Goal: Book appointment/travel/reservation

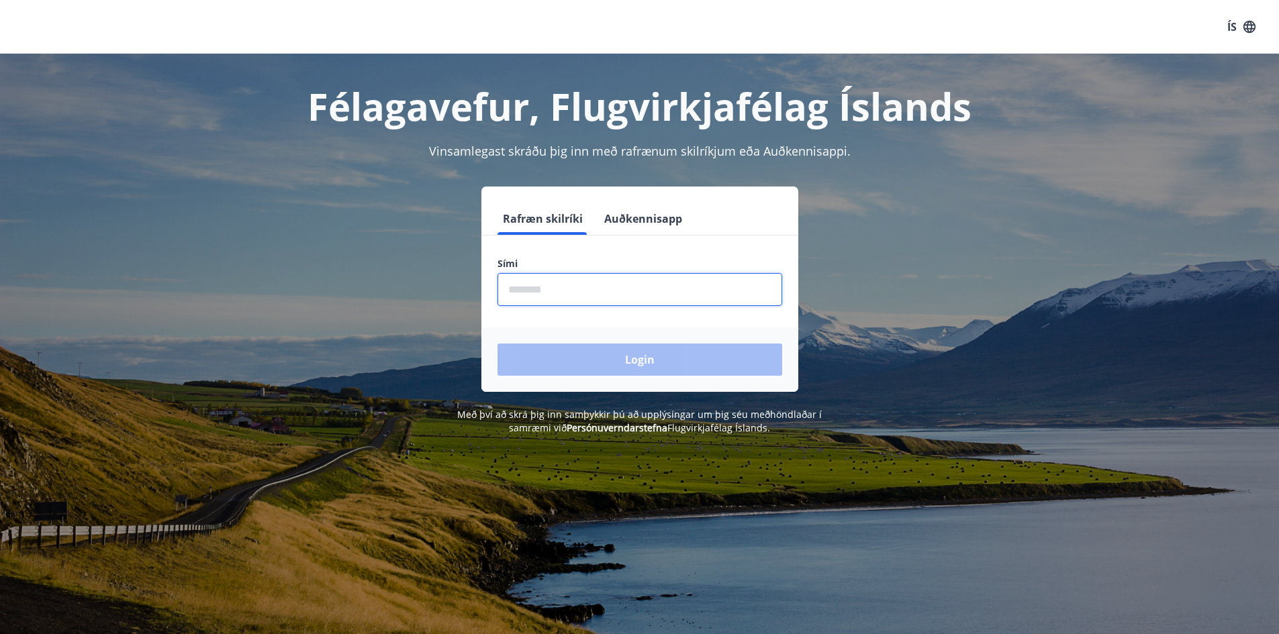
click at [557, 291] on input "phone" at bounding box center [639, 289] width 285 height 33
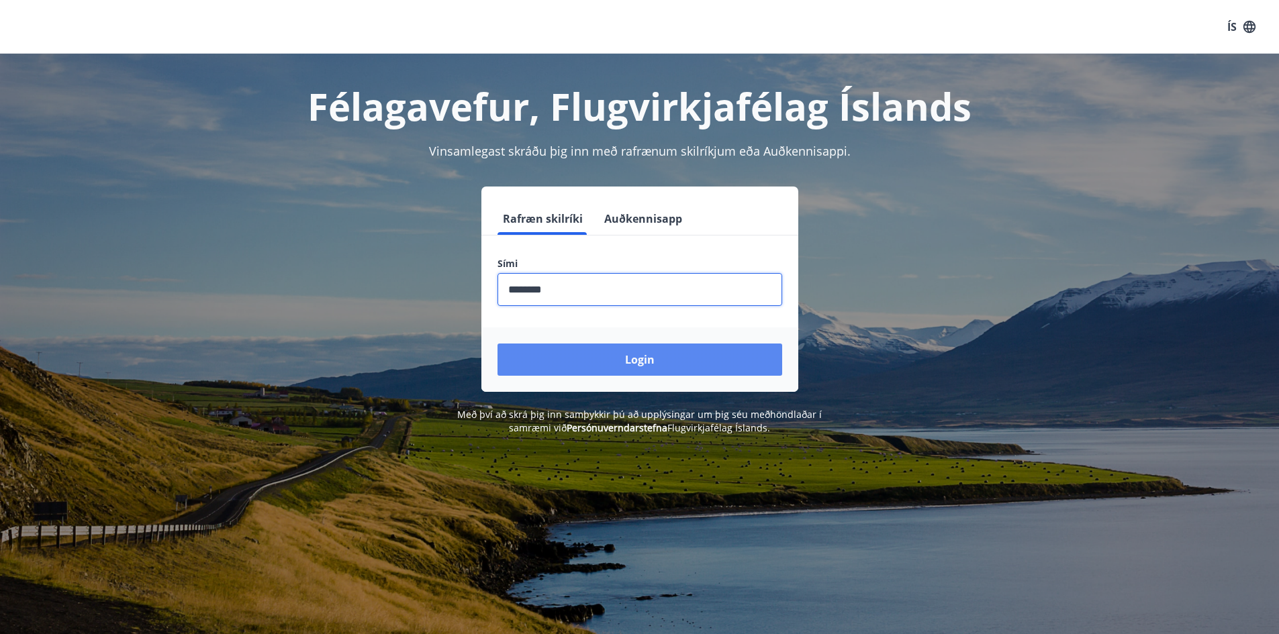
type input "********"
click at [672, 365] on button "Login" at bounding box center [639, 360] width 285 height 32
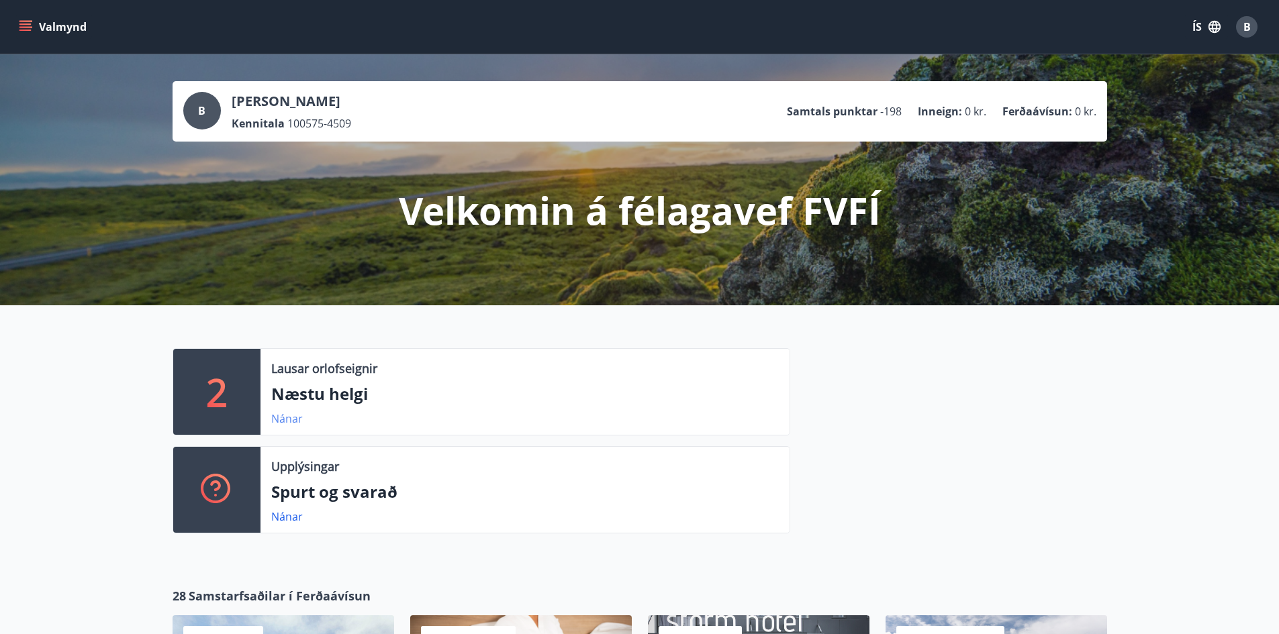
click at [283, 420] on link "Nánar" at bounding box center [287, 418] width 32 height 15
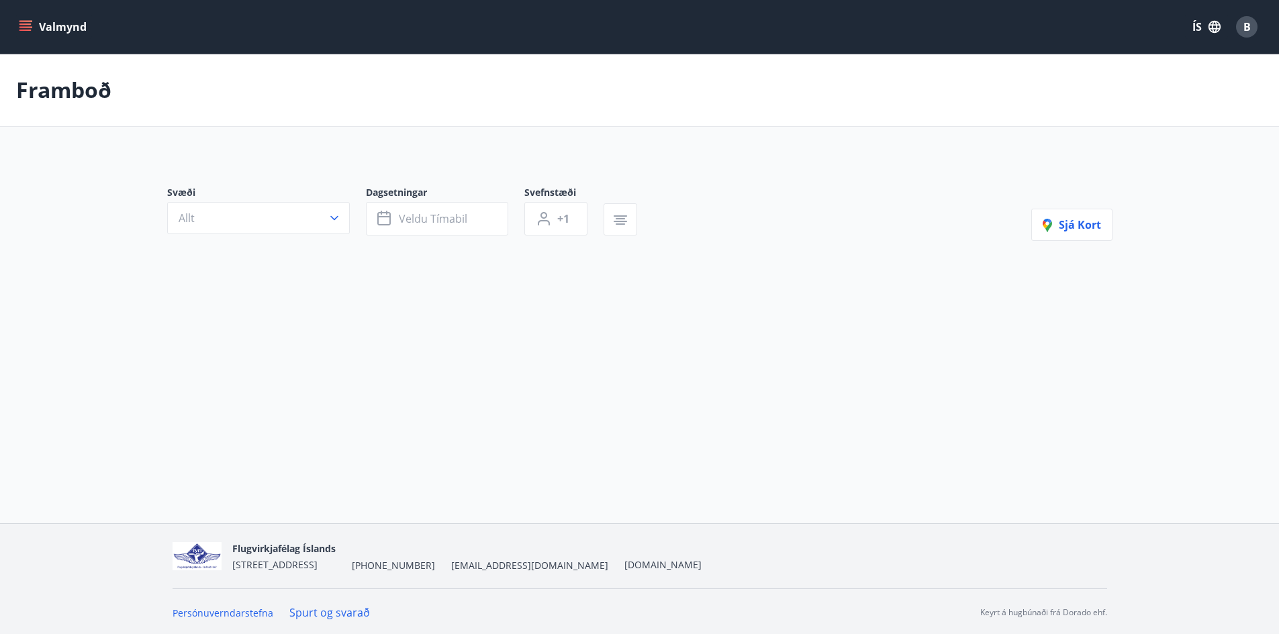
type input "*"
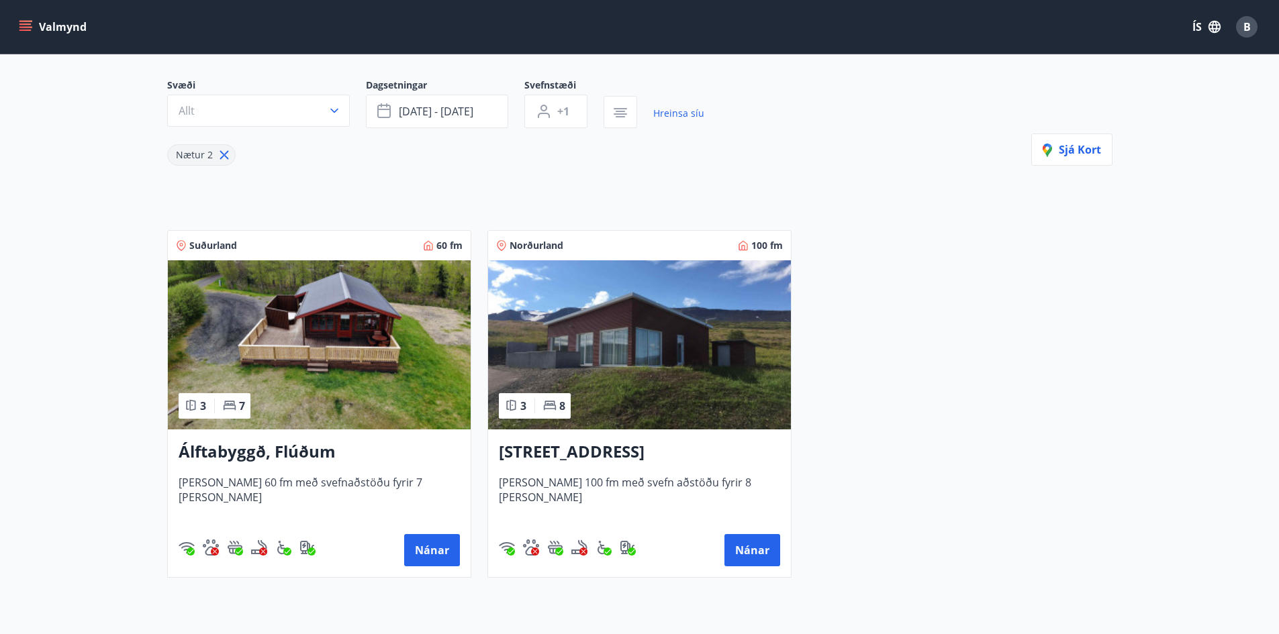
scroll to position [134, 0]
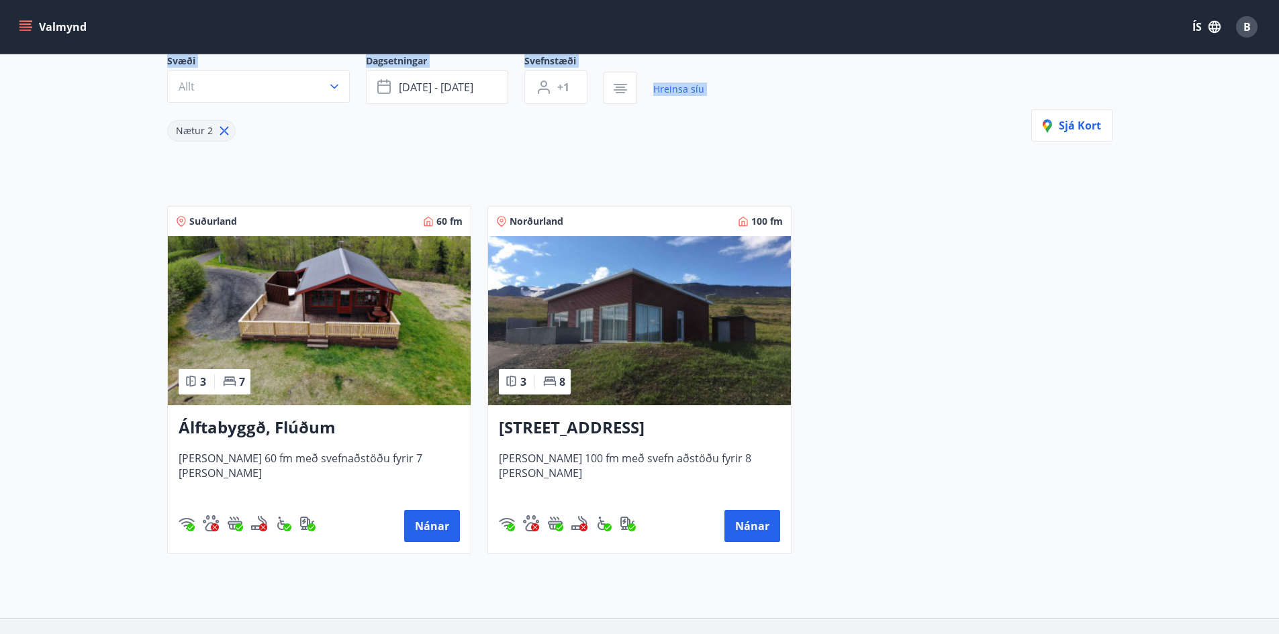
drag, startPoint x: 154, startPoint y: 65, endPoint x: 303, endPoint y: 134, distance: 164.0
click at [303, 134] on main "Framboð Svæði Allt Dagsetningar sep 12 - sep 15 Svefnstæði +1 Hreinsa síu Nætur…" at bounding box center [639, 241] width 1279 height 645
click at [470, 91] on span "sep 12 - sep 15" at bounding box center [436, 87] width 75 height 15
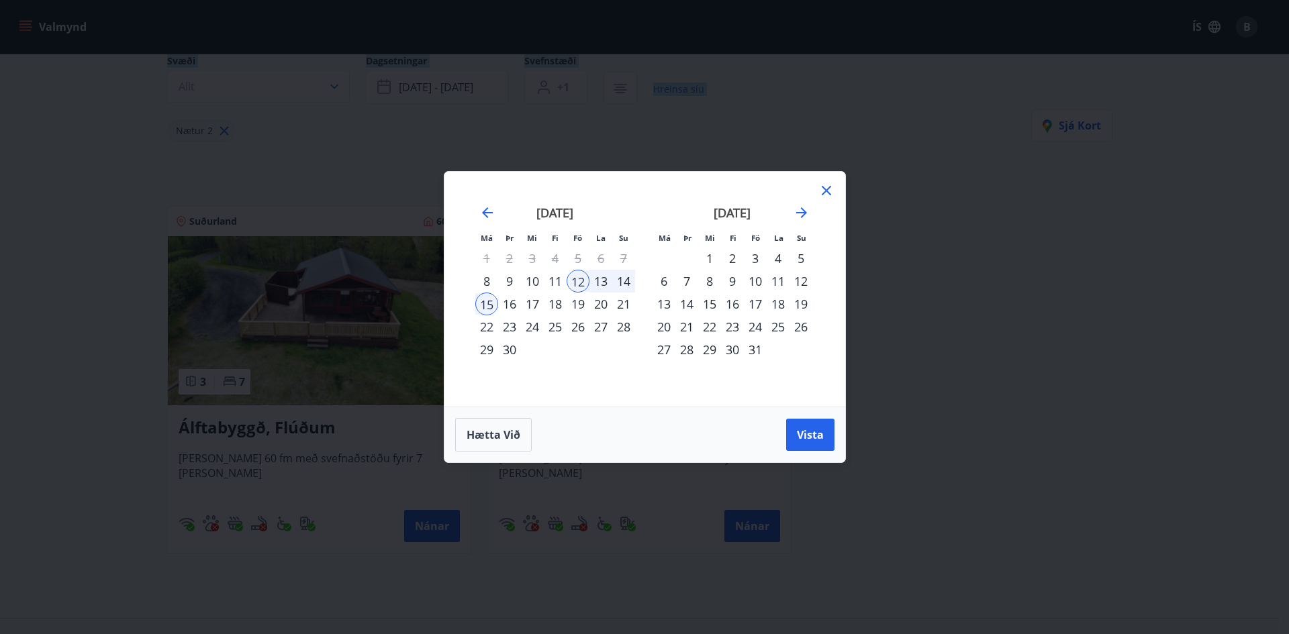
click at [582, 307] on div "19" at bounding box center [578, 304] width 23 height 23
click at [481, 327] on div "22" at bounding box center [486, 326] width 23 height 23
click at [805, 440] on span "Vista" at bounding box center [810, 435] width 27 height 15
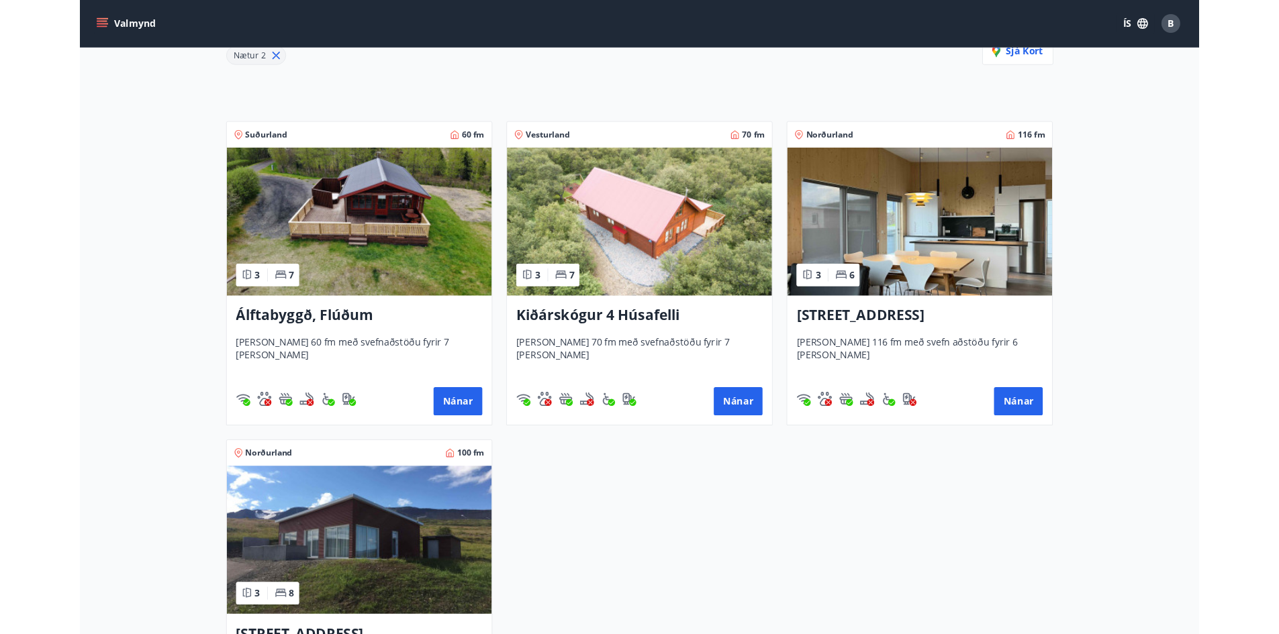
scroll to position [269, 0]
